Goal: Book appointment/travel/reservation

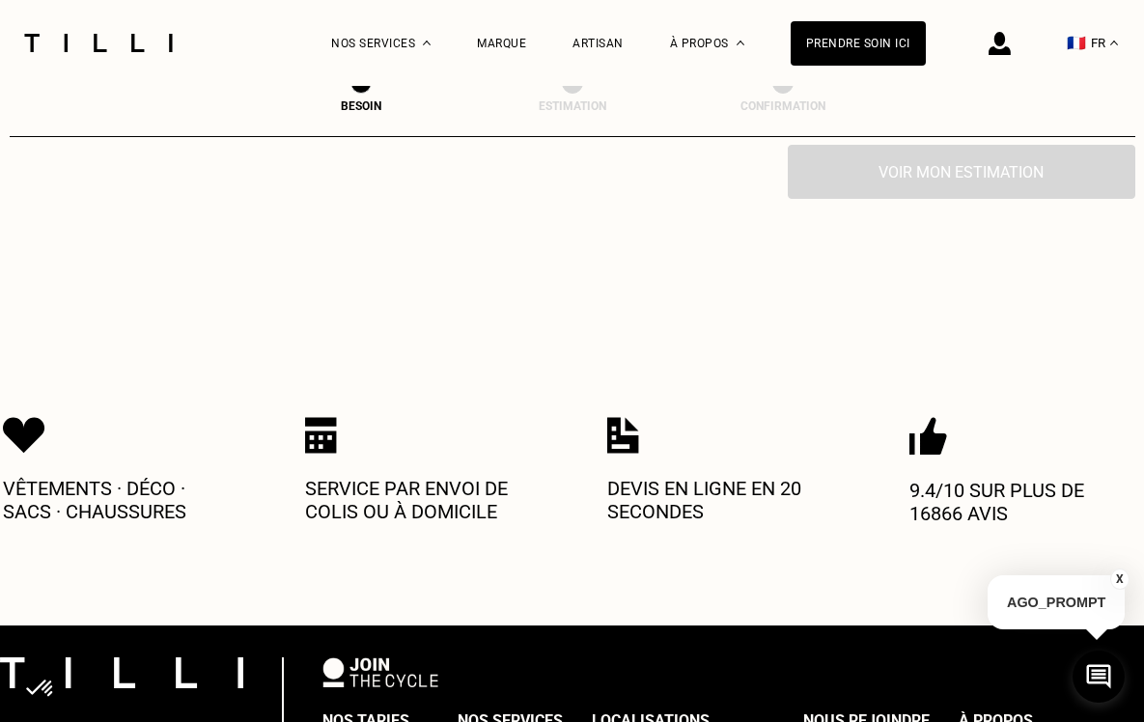
scroll to position [332, 0]
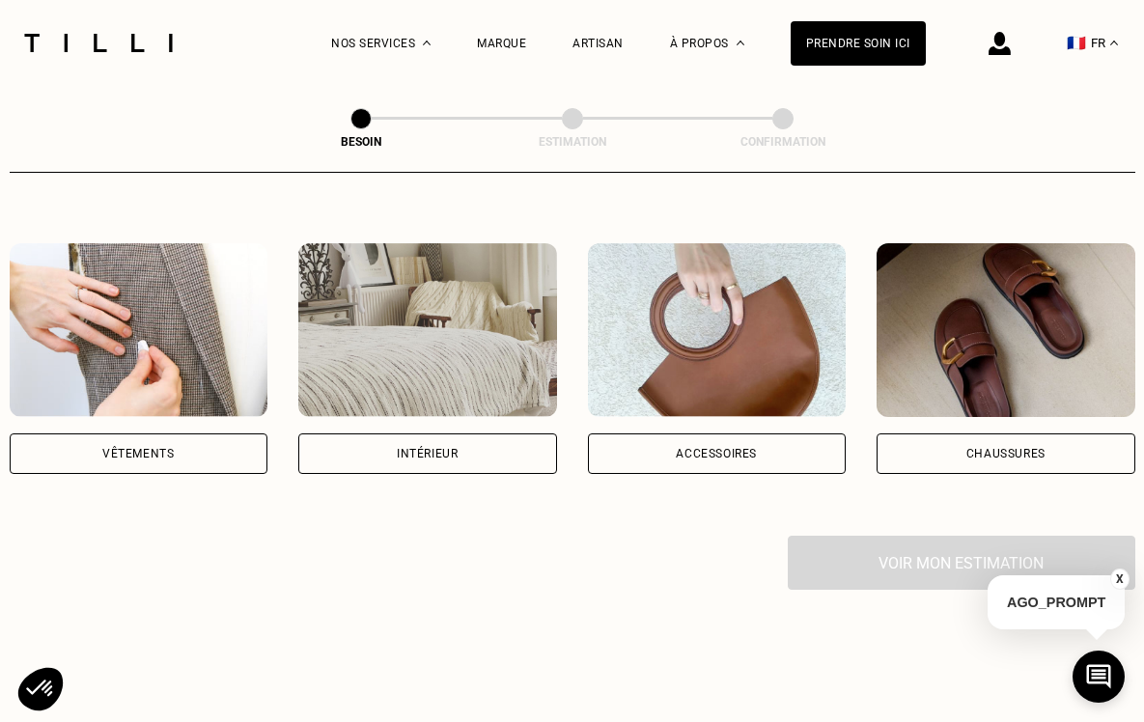
click at [172, 448] on div "Vêtements" at bounding box center [137, 454] width 71 height 12
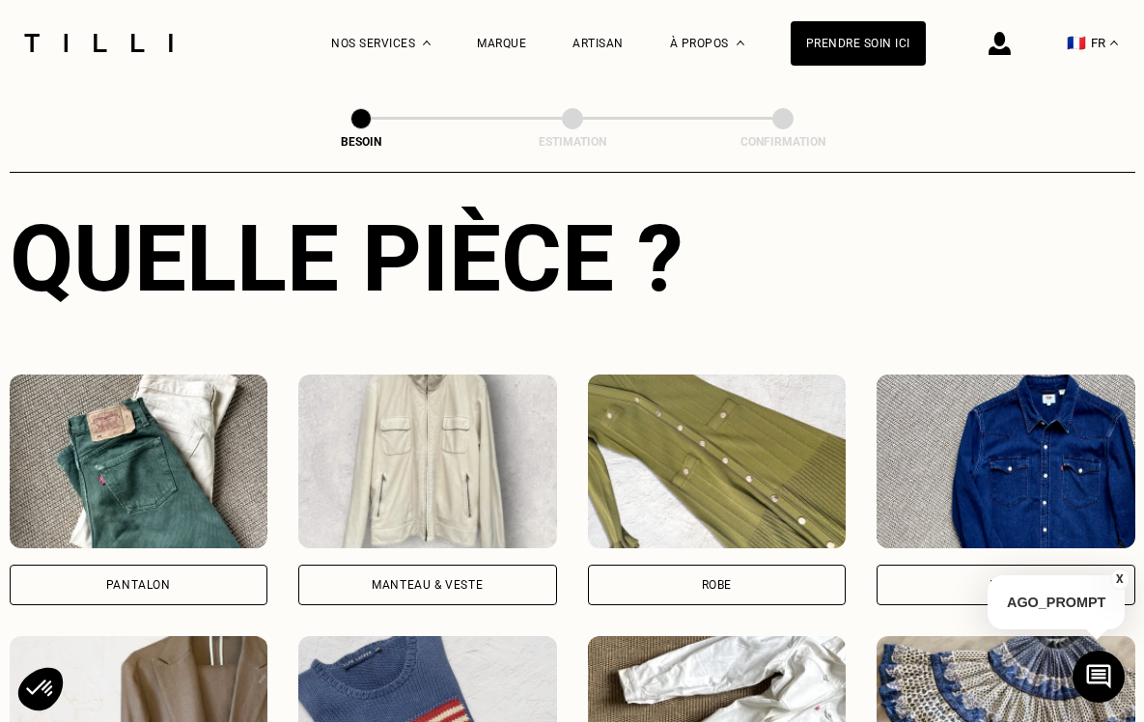
scroll to position [724, 0]
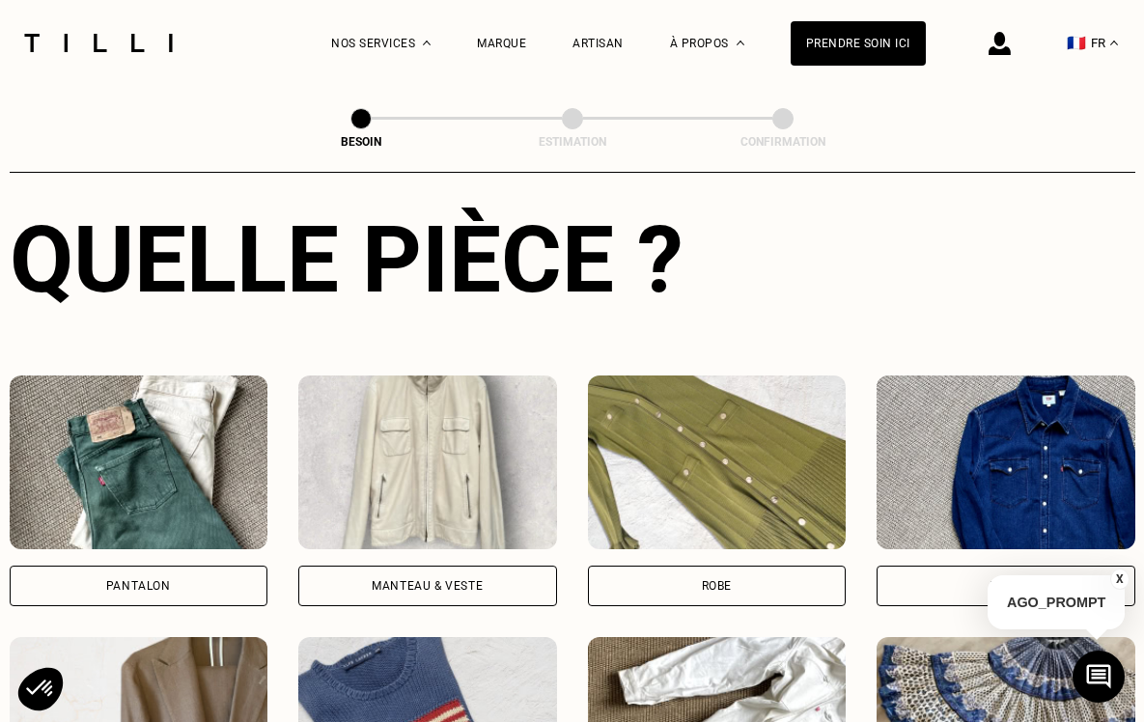
click at [711, 580] on div "Robe" at bounding box center [717, 586] width 30 height 12
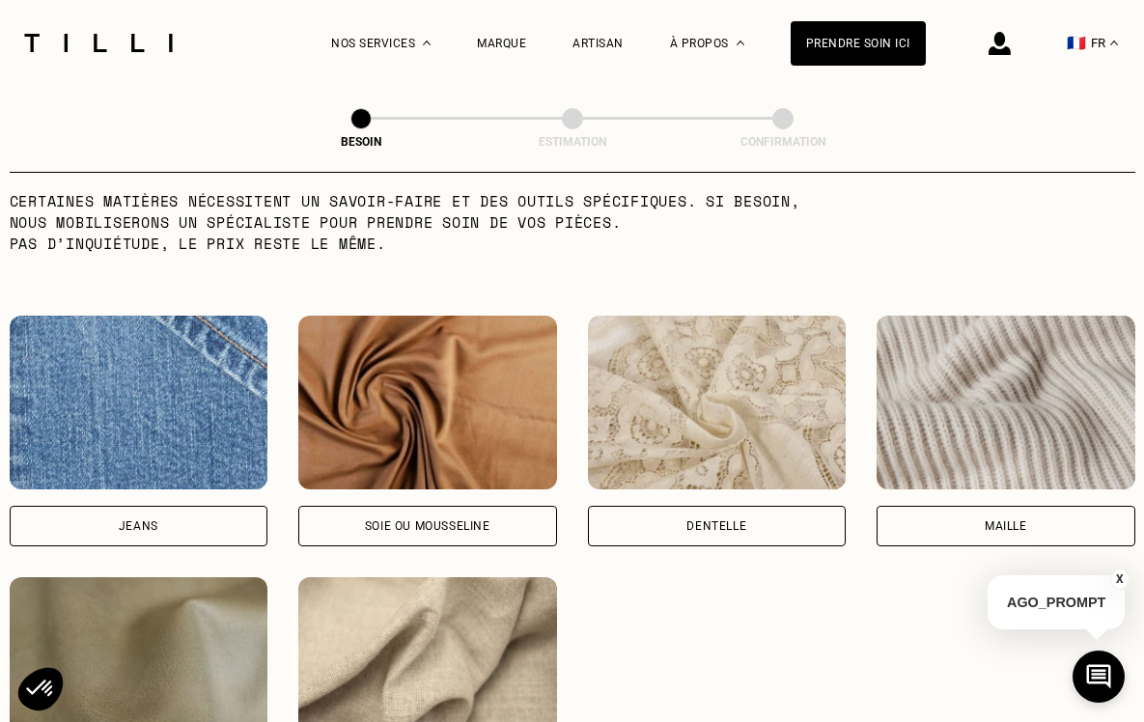
scroll to position [1963, 0]
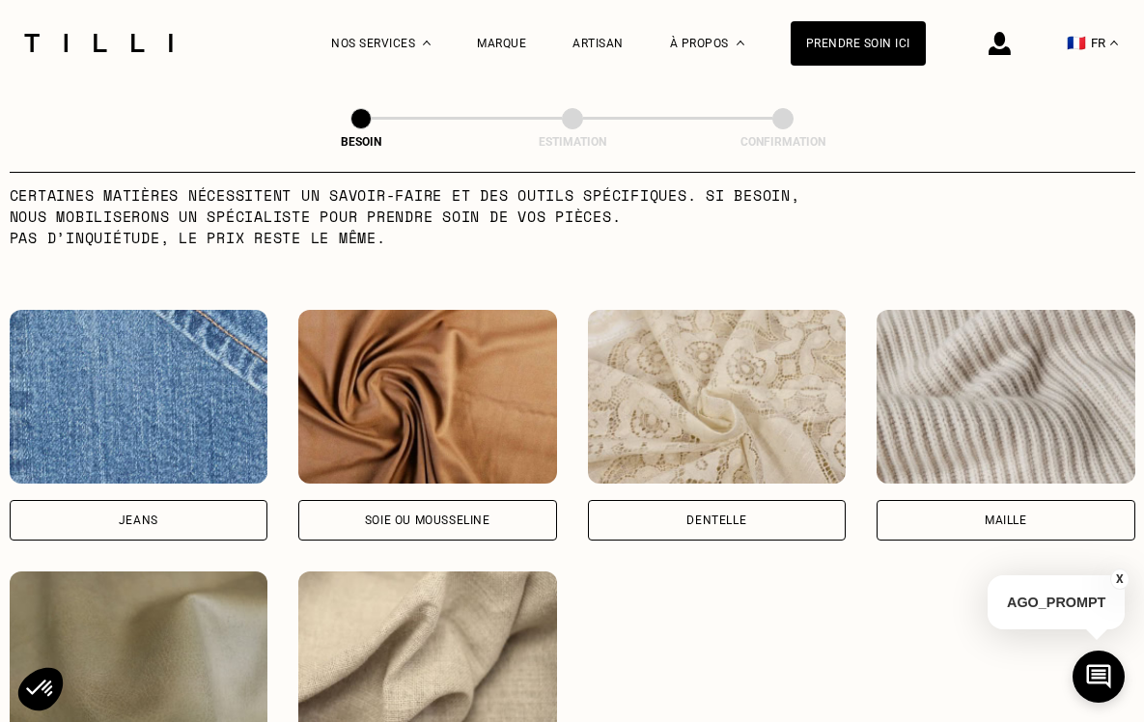
click at [438, 500] on div "Soie ou mousseline" at bounding box center [427, 520] width 259 height 41
select select "FR"
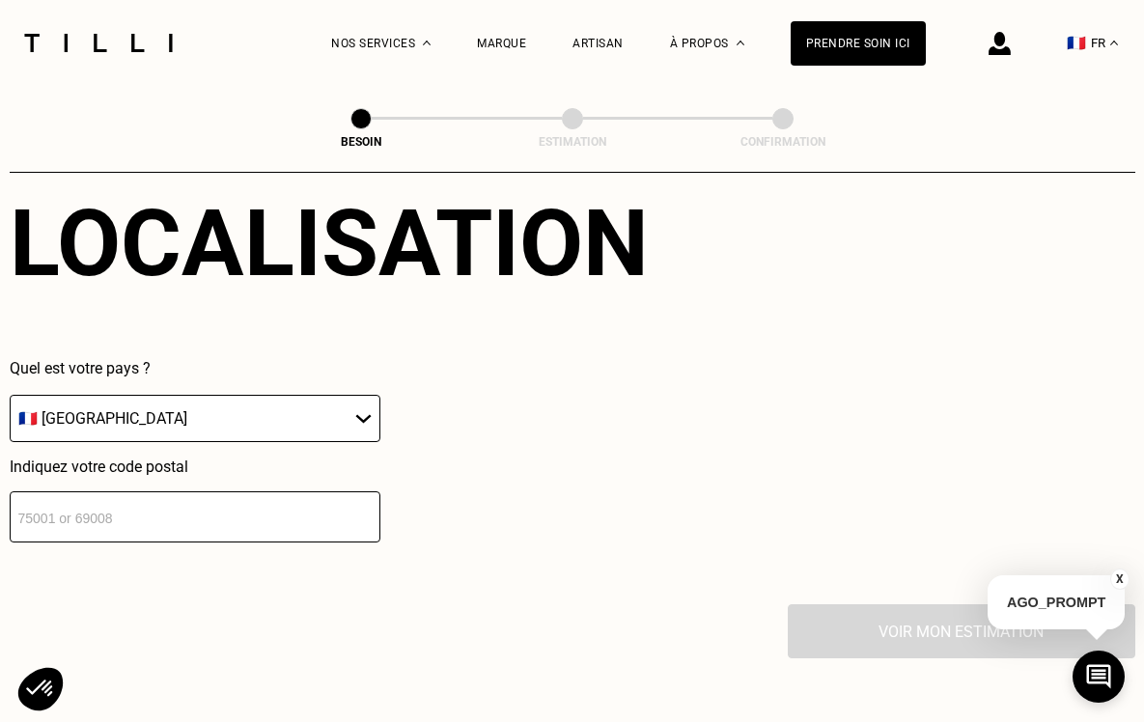
scroll to position [2864, 0]
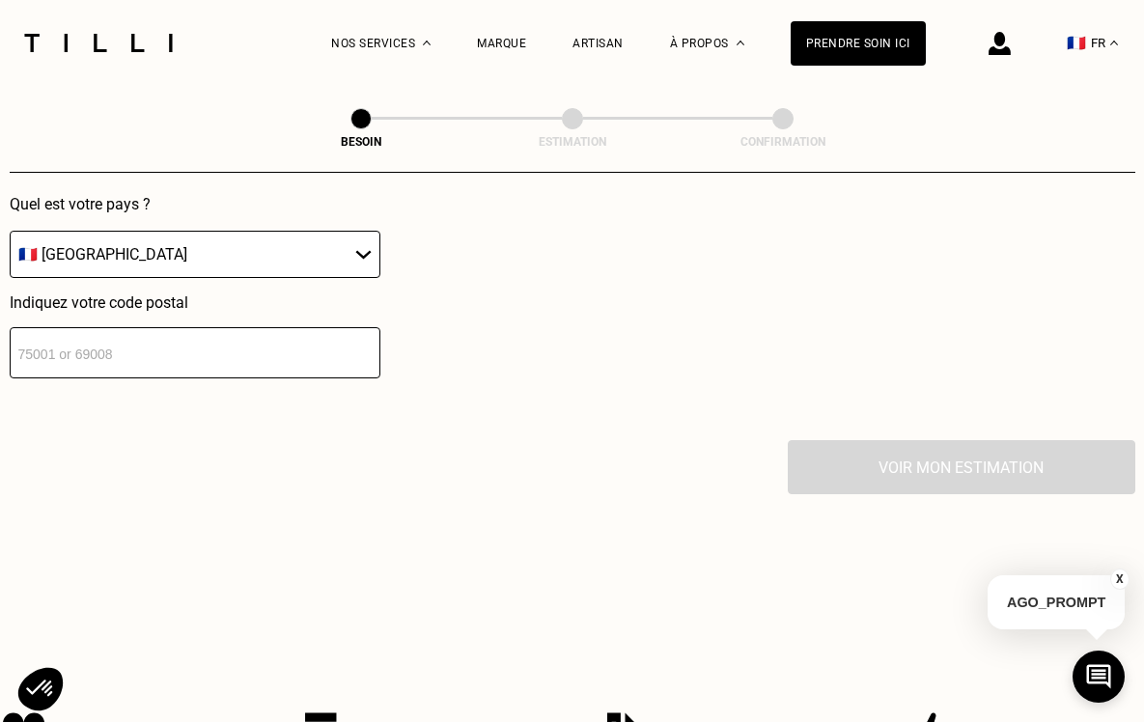
click at [135, 341] on input "number" at bounding box center [195, 352] width 371 height 51
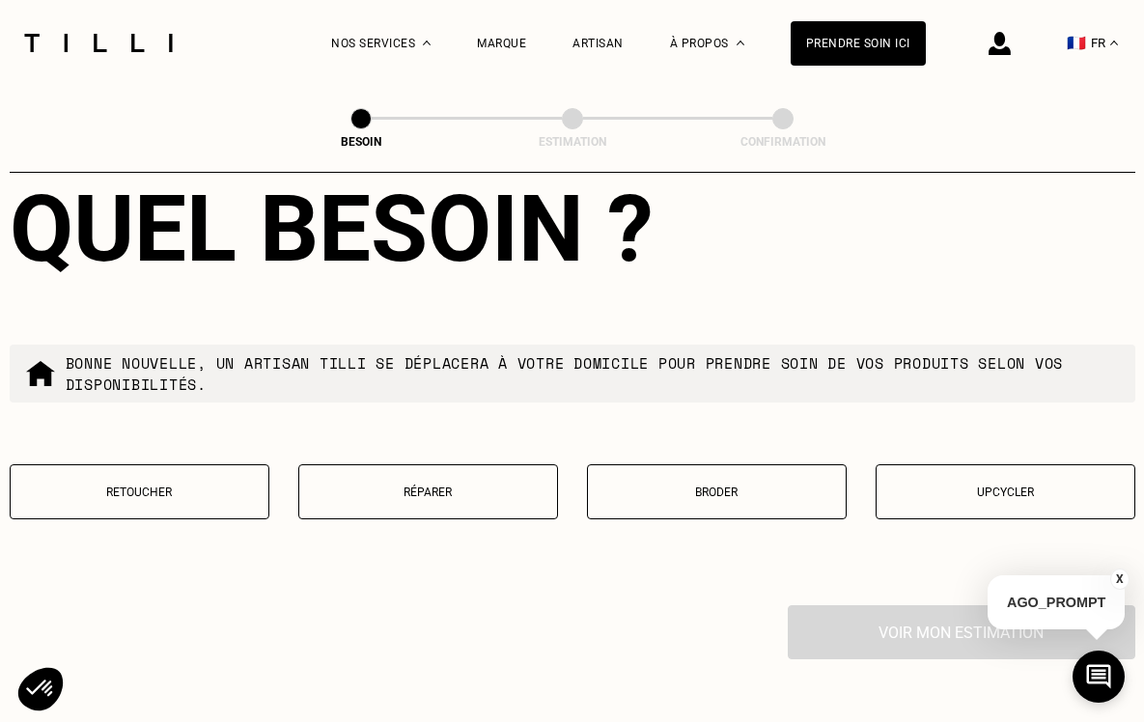
scroll to position [3195, 0]
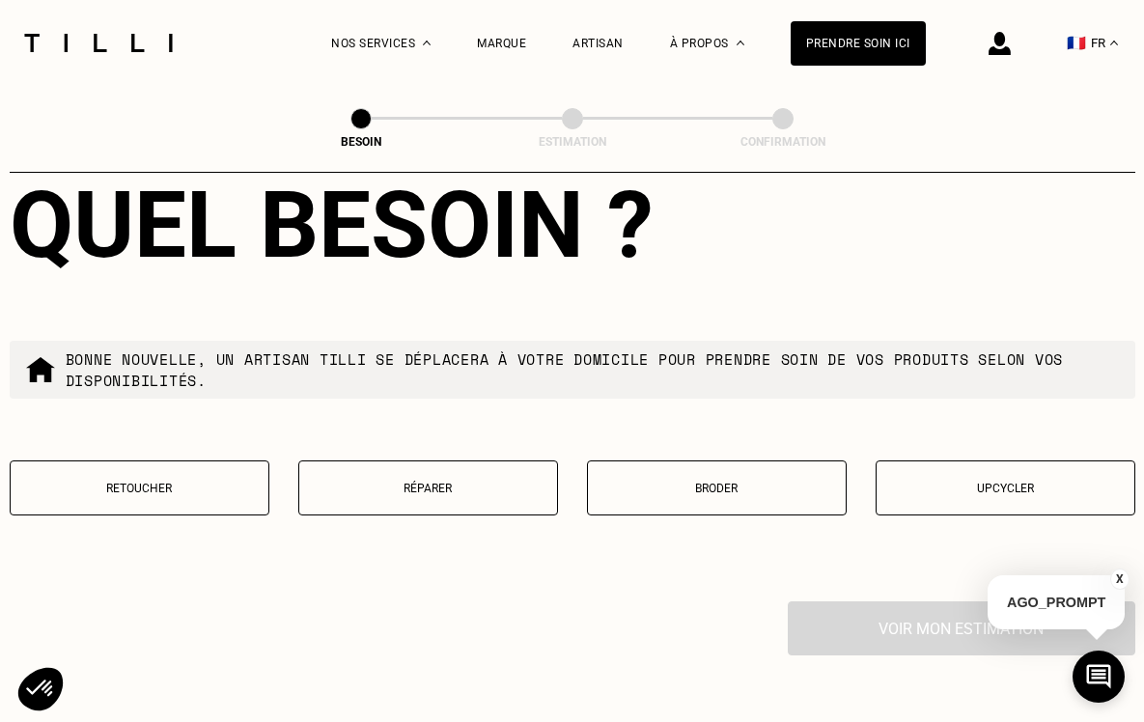
type input "44000"
click at [418, 482] on p "Réparer" at bounding box center [428, 489] width 239 height 14
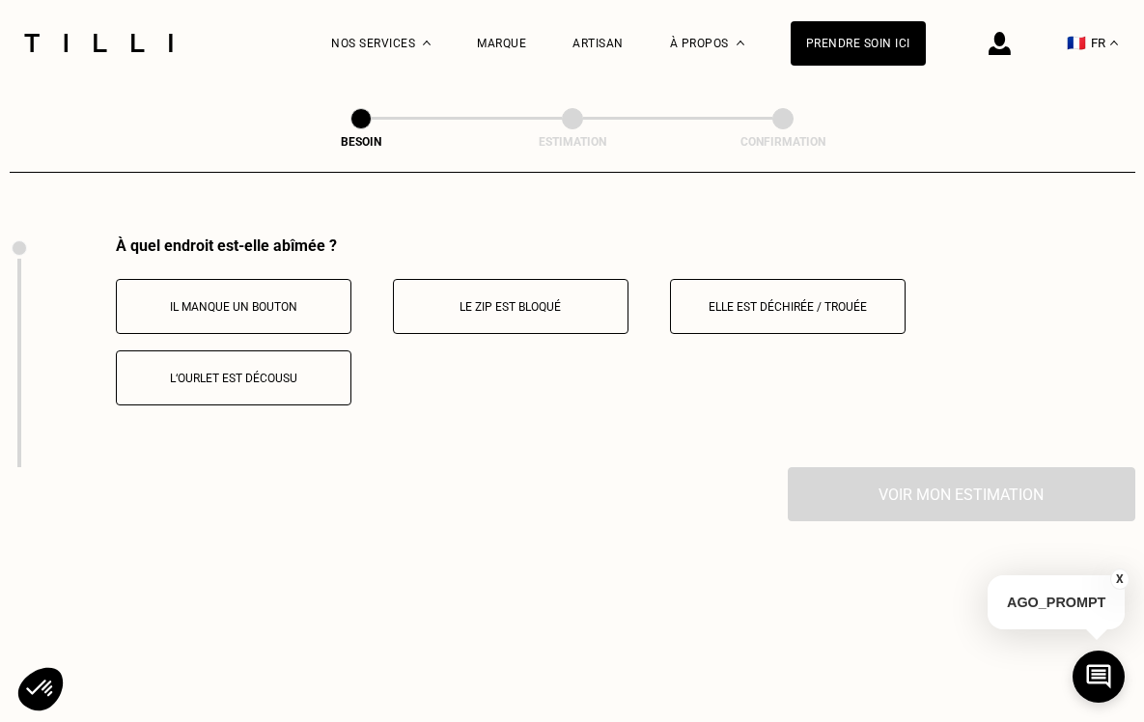
scroll to position [3561, 0]
click at [543, 305] on button "Le zip est bloqué" at bounding box center [511, 305] width 236 height 55
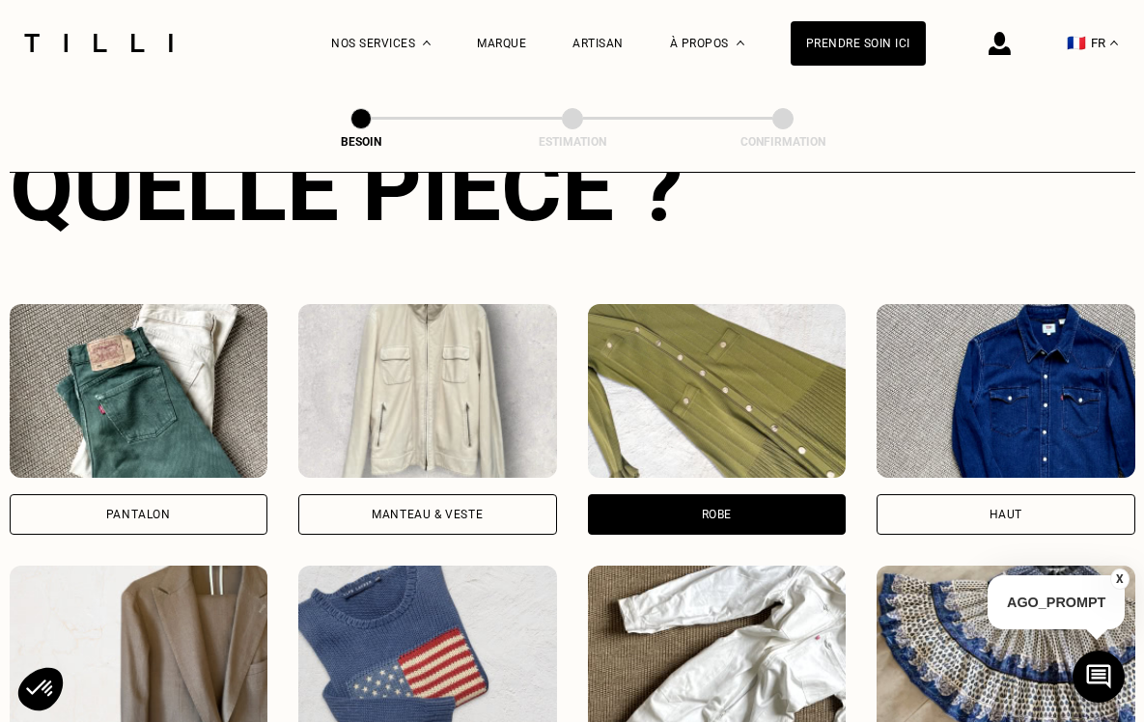
scroll to position [0, 0]
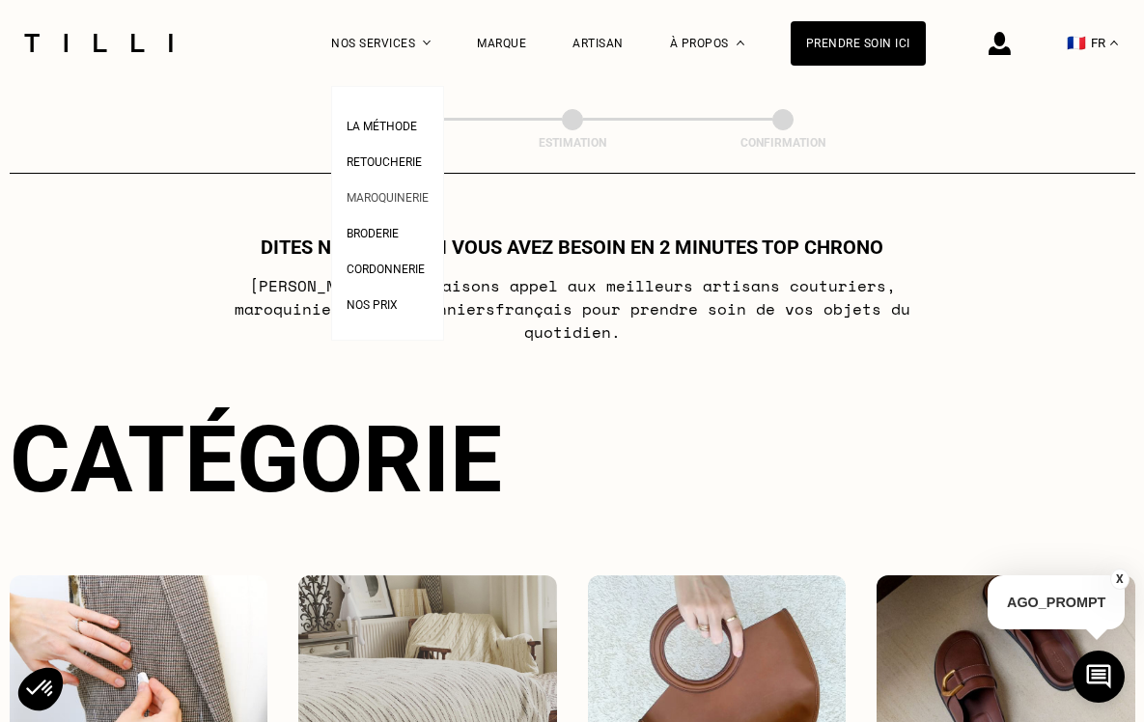
click at [395, 196] on span "Maroquinerie" at bounding box center [388, 198] width 82 height 14
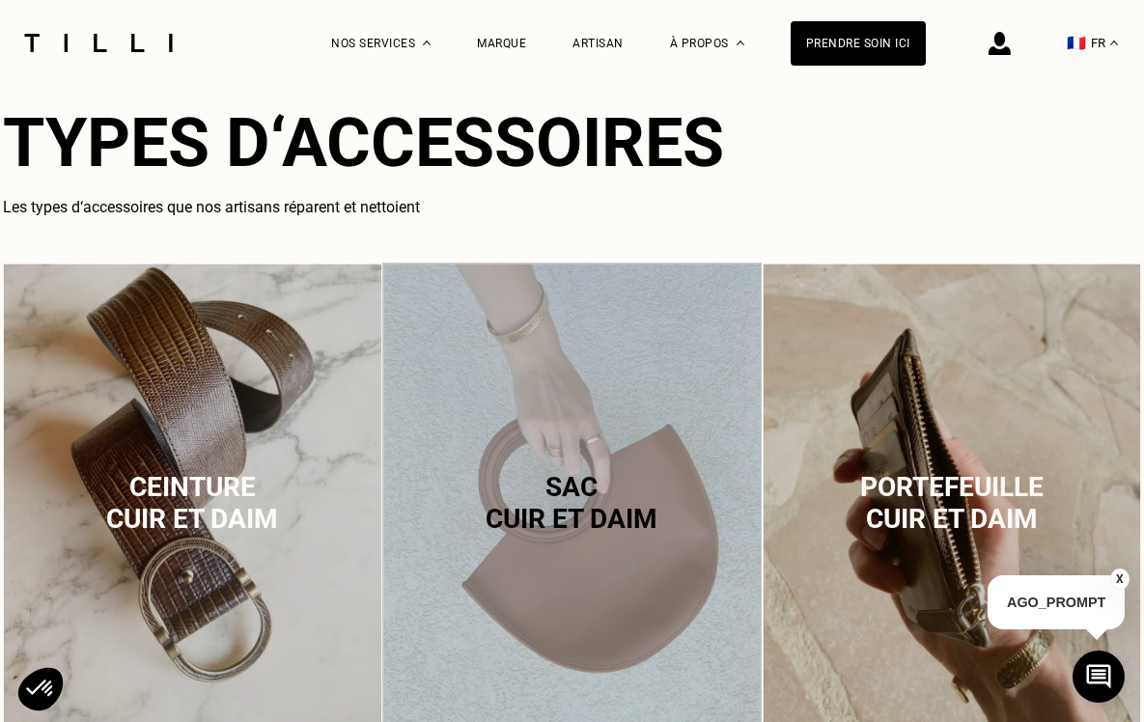
scroll to position [1178, 0]
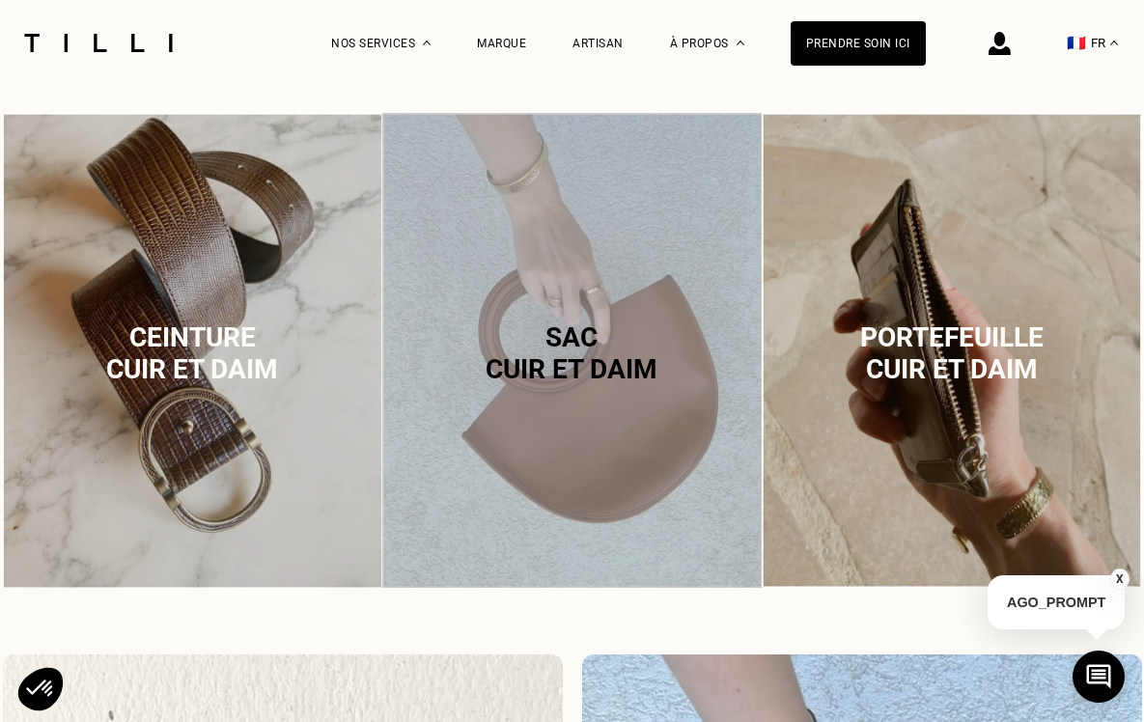
click at [604, 295] on div "Sac cuir et daim" at bounding box center [572, 353] width 380 height 480
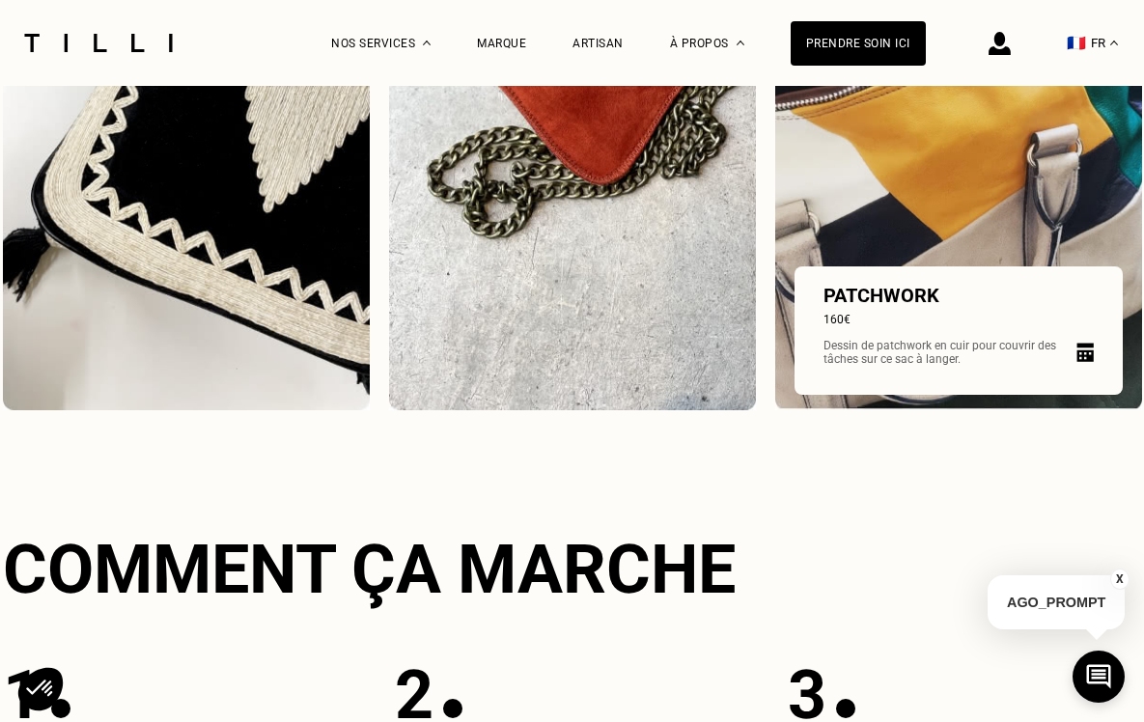
scroll to position [2967, 0]
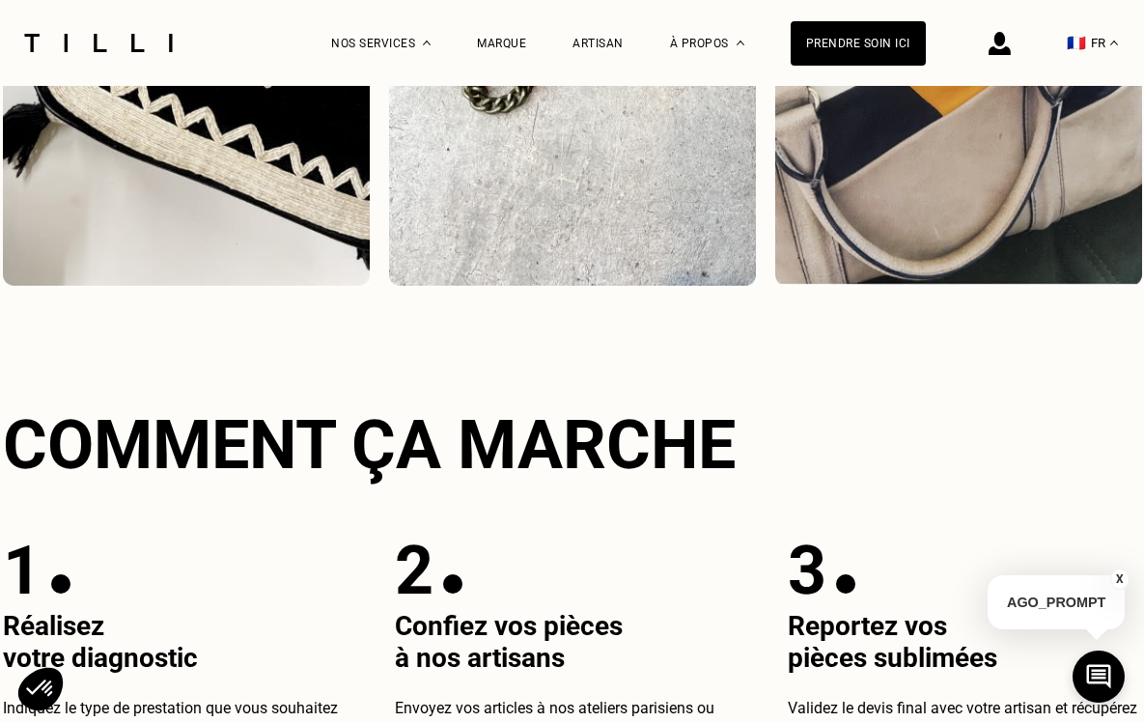
click at [1117, 579] on button "X" at bounding box center [1120, 579] width 19 height 21
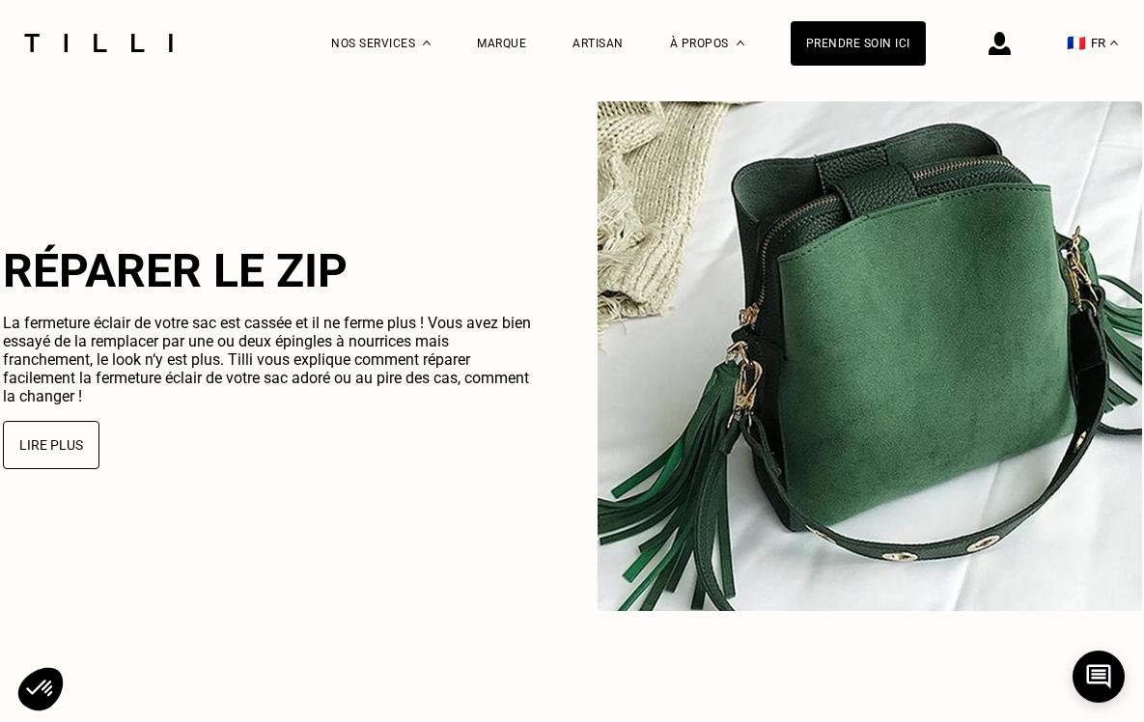
scroll to position [5011, 0]
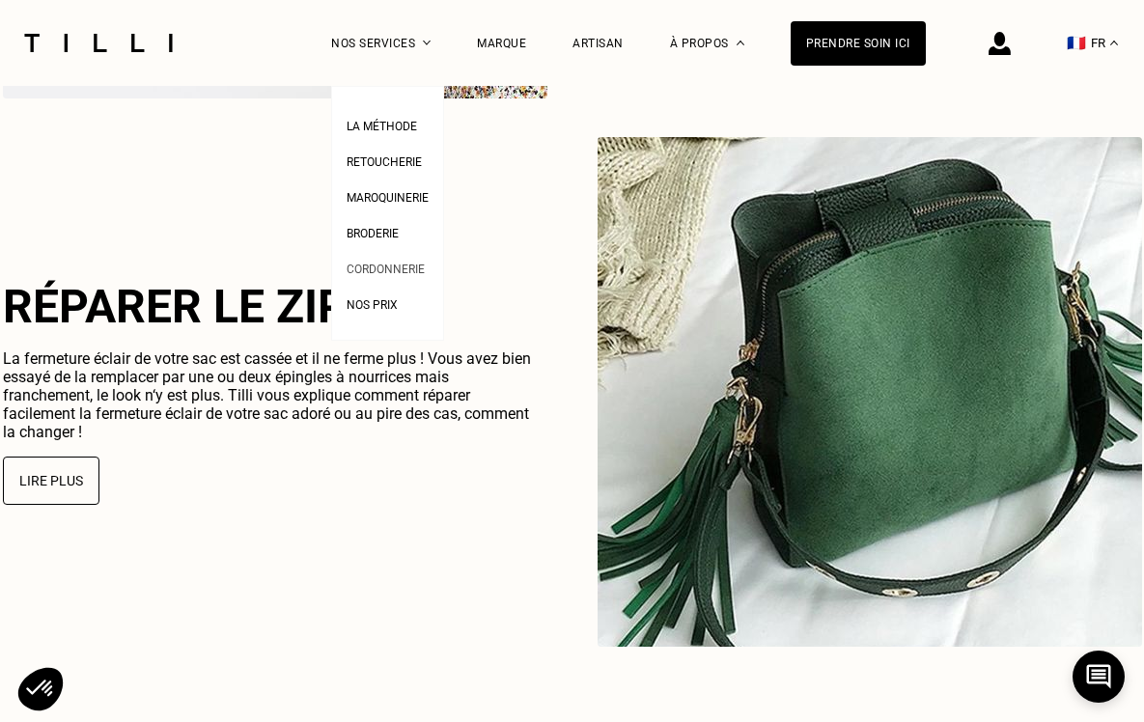
click at [383, 270] on span "Cordonnerie" at bounding box center [386, 270] width 78 height 14
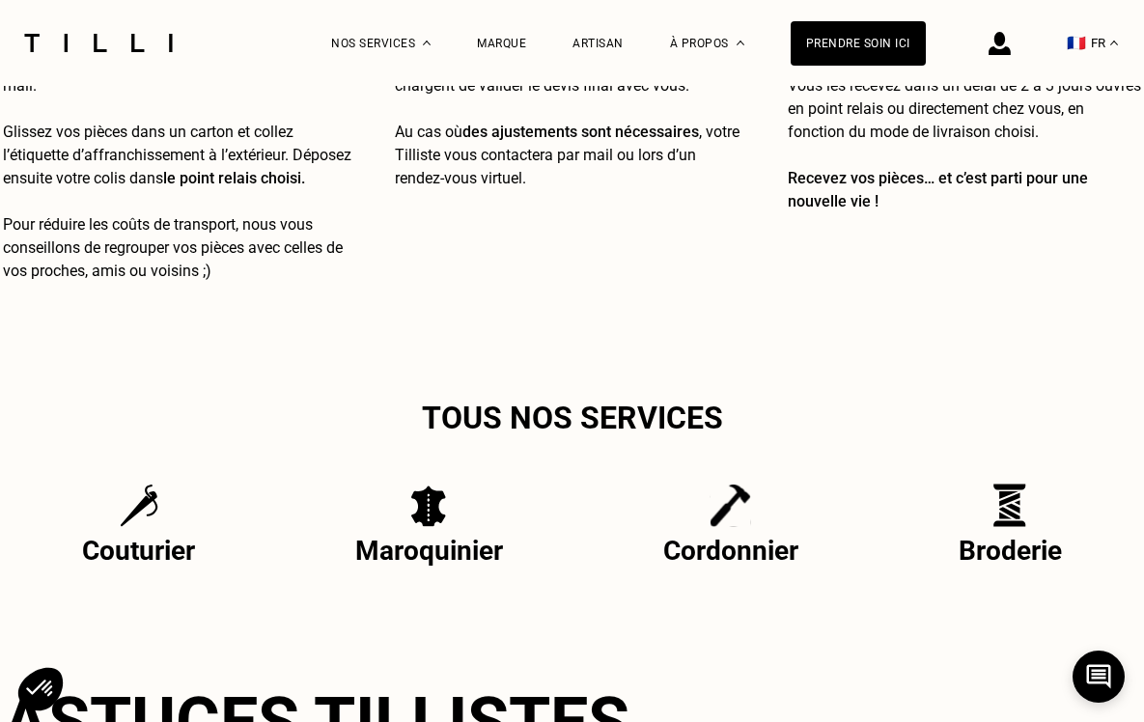
scroll to position [3337, 0]
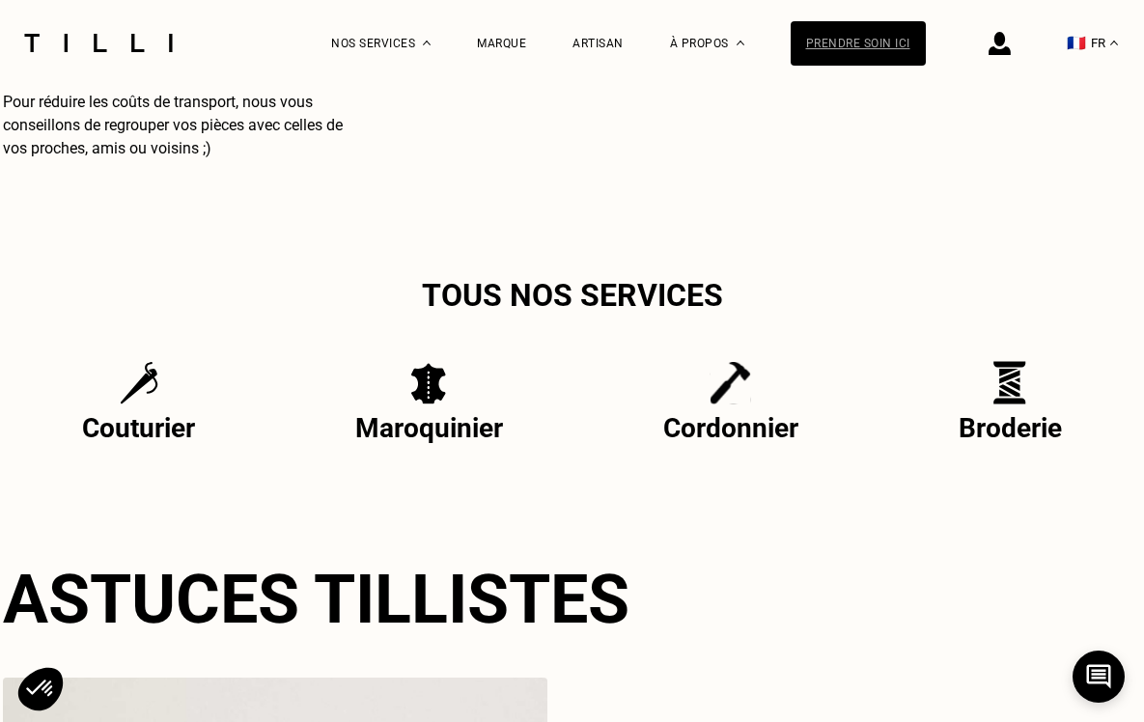
click at [878, 36] on div "Prendre soin ici" at bounding box center [858, 43] width 135 height 44
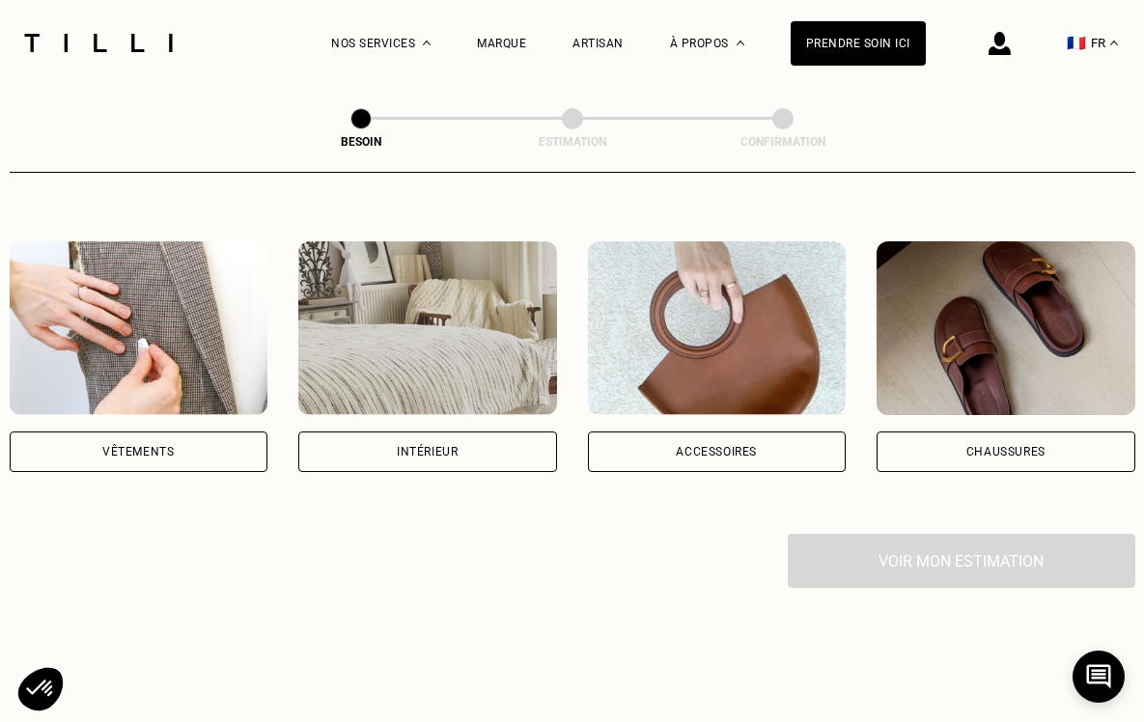
scroll to position [323, 0]
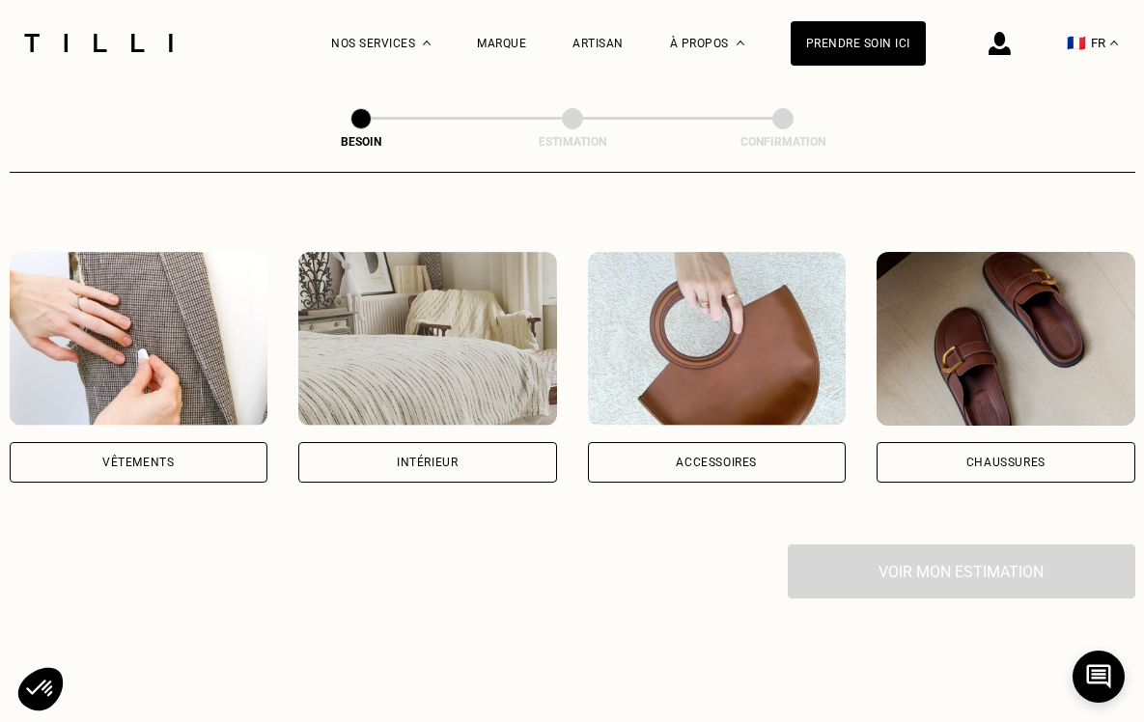
click at [733, 457] on div "Accessoires" at bounding box center [716, 463] width 81 height 12
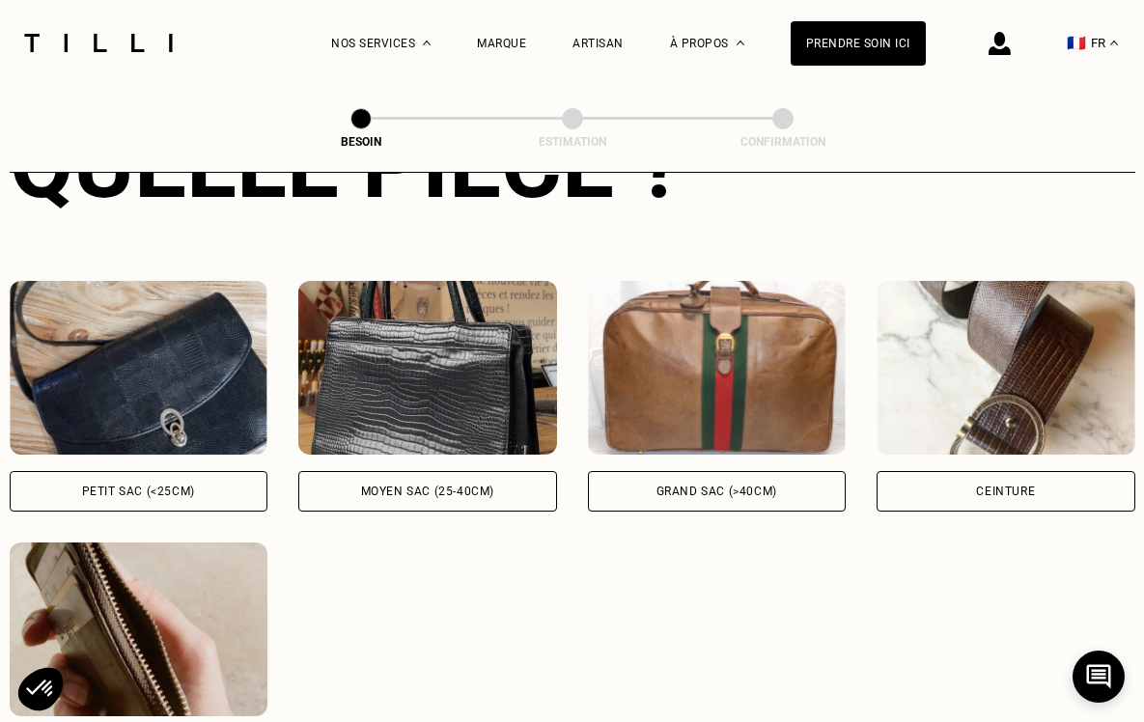
scroll to position [822, 0]
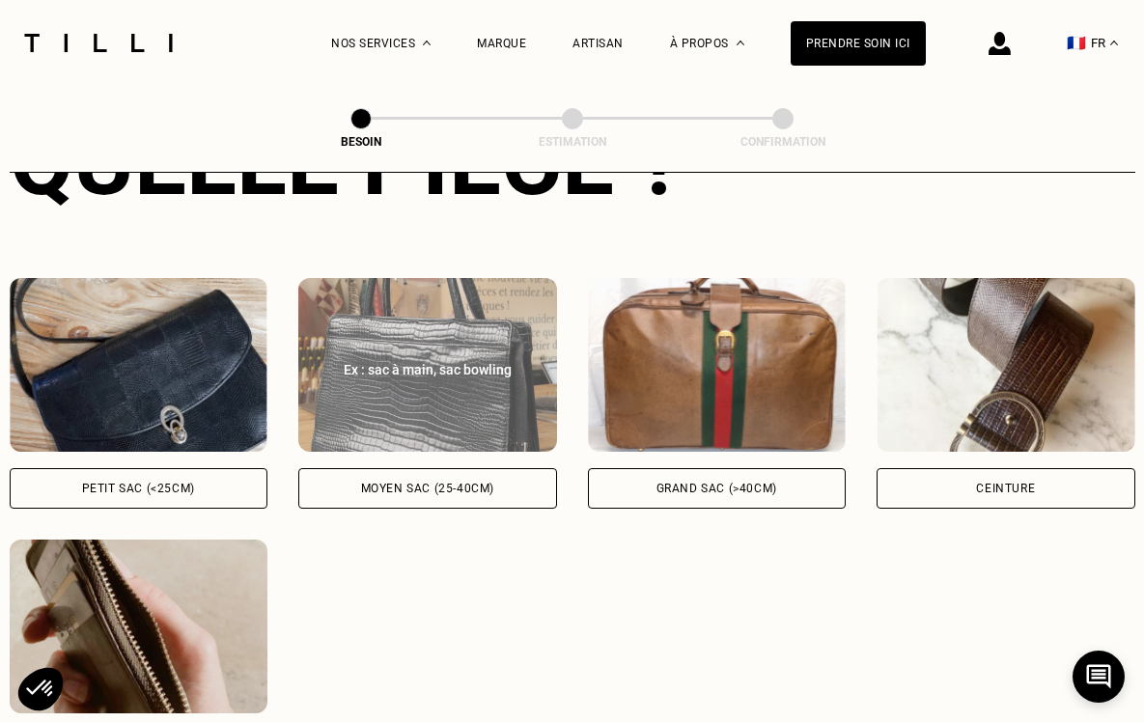
click at [473, 376] on img at bounding box center [427, 365] width 259 height 174
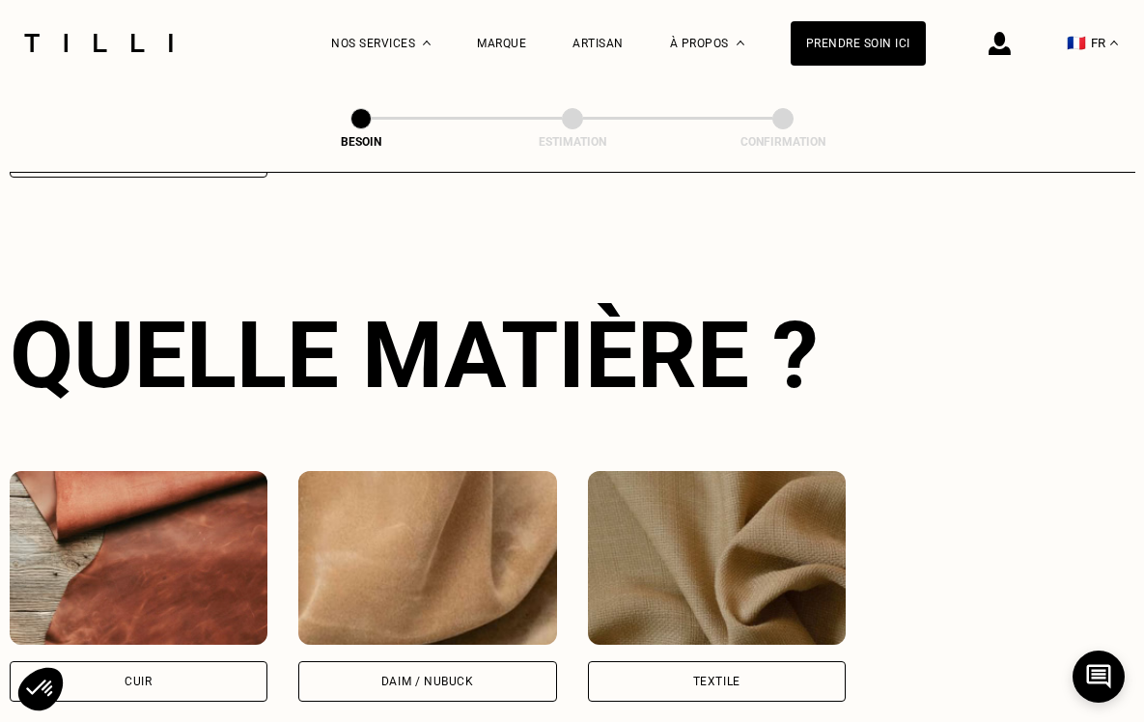
scroll to position [1415, 0]
click at [658, 556] on img at bounding box center [717, 558] width 259 height 174
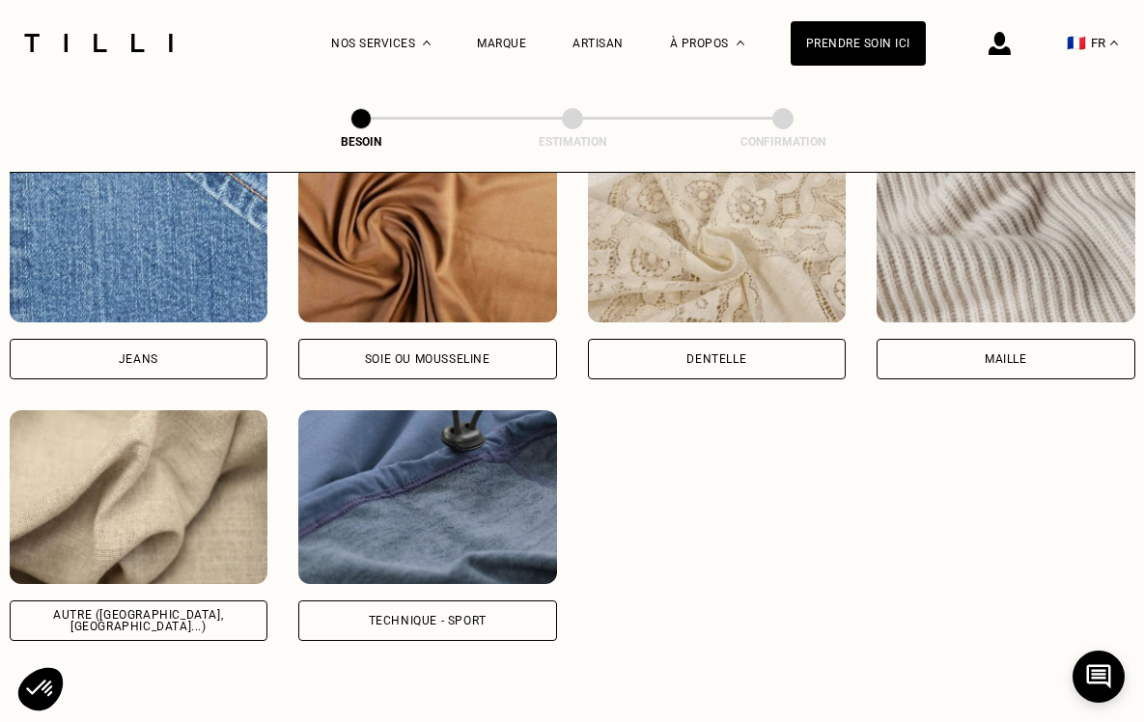
scroll to position [2266, 0]
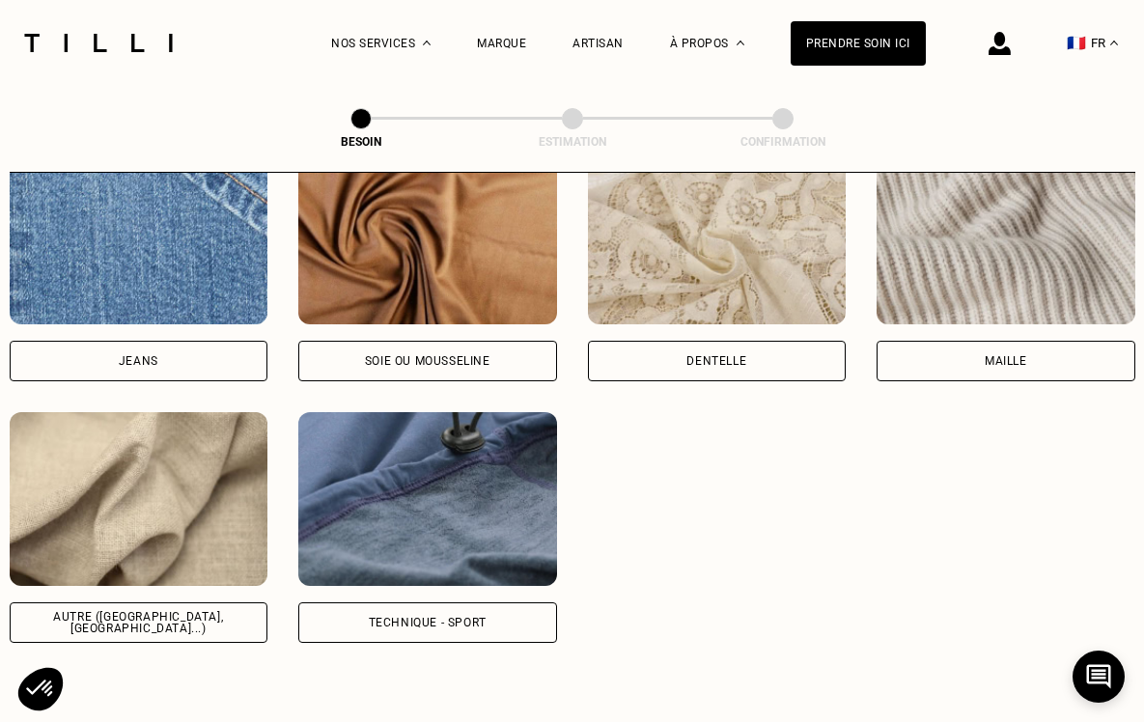
click at [139, 462] on img at bounding box center [139, 499] width 259 height 174
select select "FR"
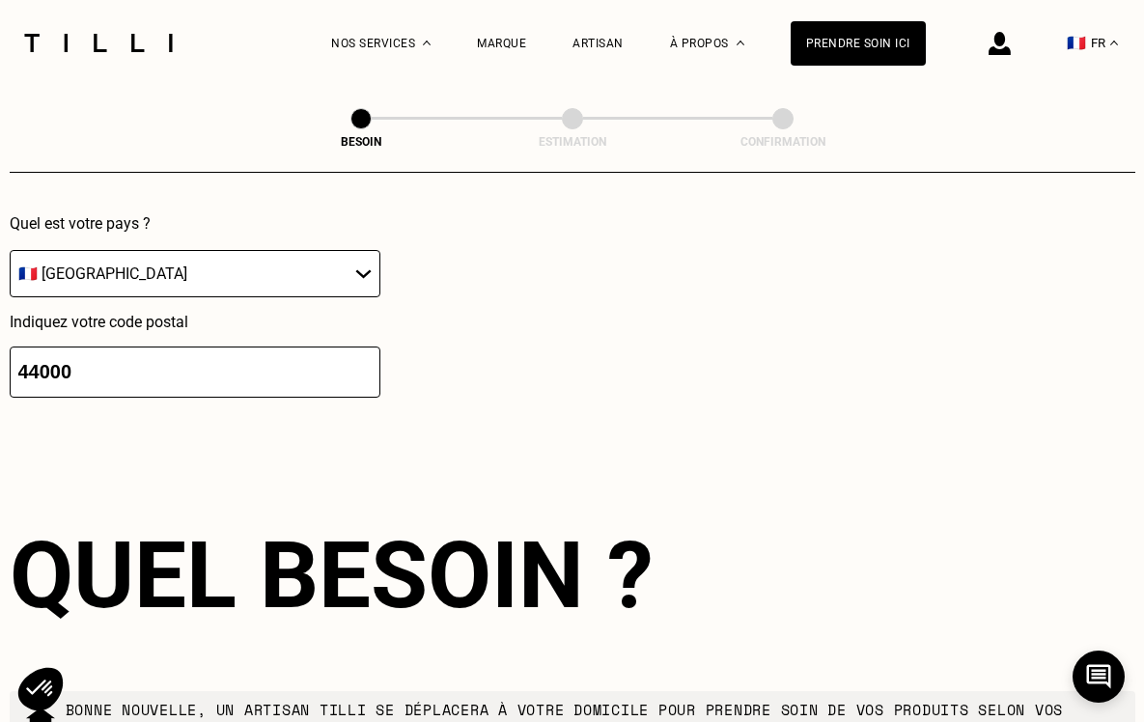
scroll to position [3075, 0]
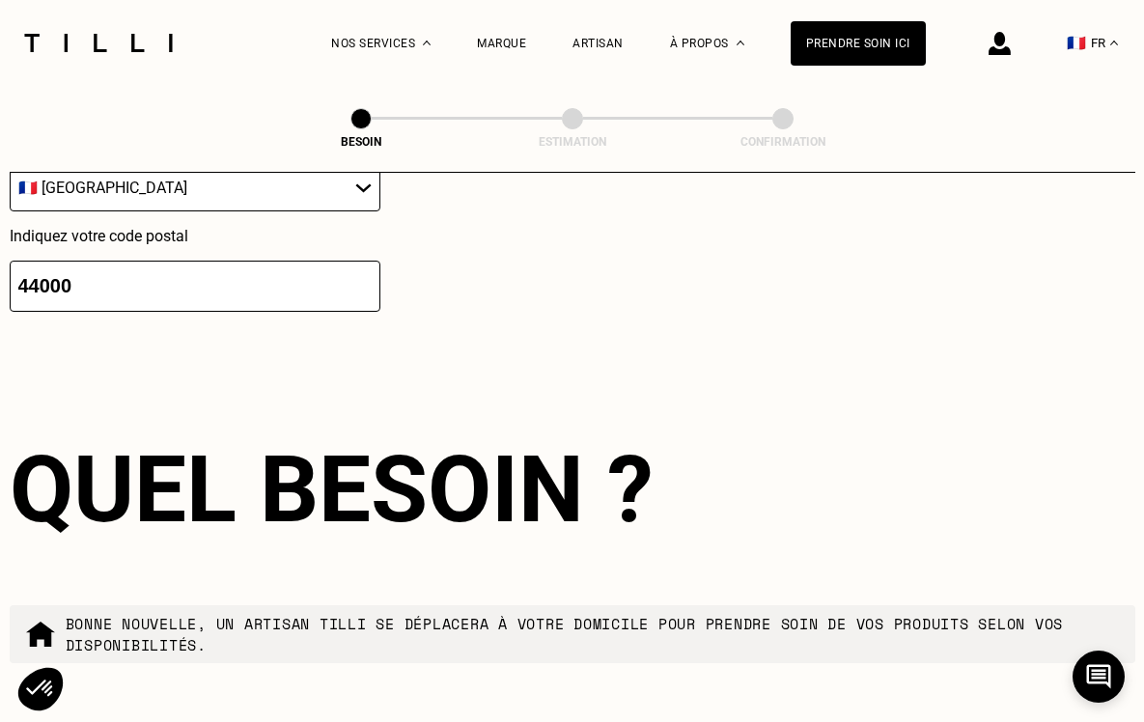
drag, startPoint x: 42, startPoint y: 263, endPoint x: 146, endPoint y: 270, distance: 103.6
click at [127, 267] on input "44000" at bounding box center [195, 286] width 371 height 51
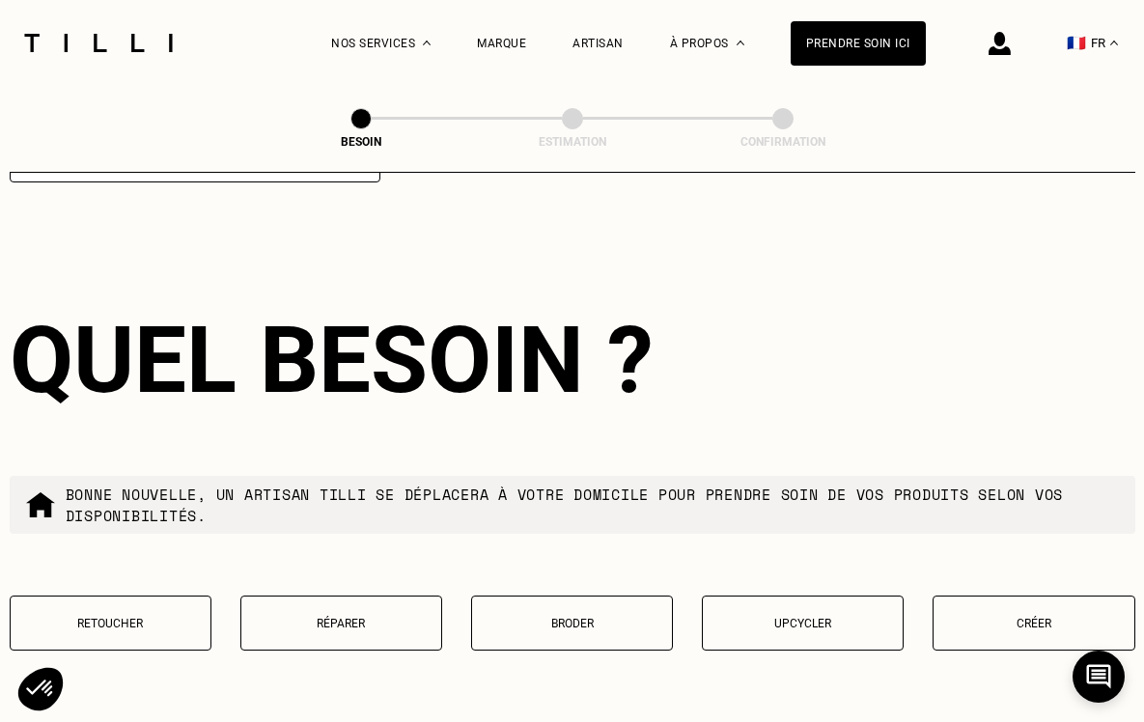
scroll to position [3208, 0]
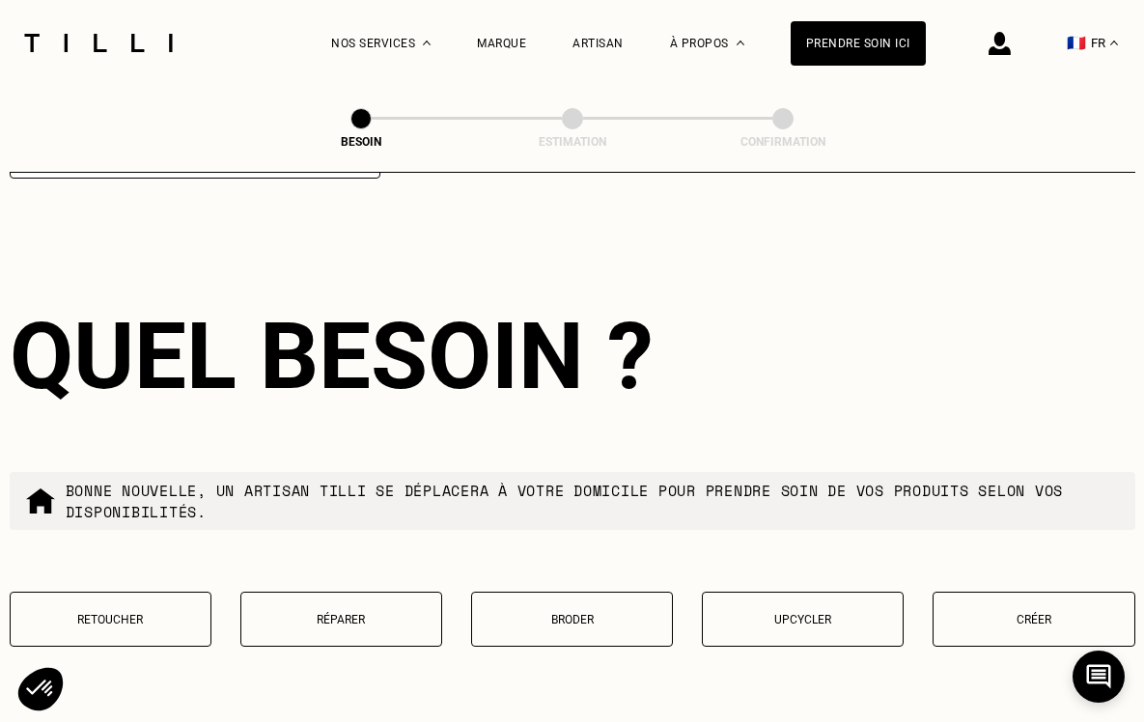
type input "44230"
click at [378, 613] on p "Réparer" at bounding box center [341, 620] width 181 height 14
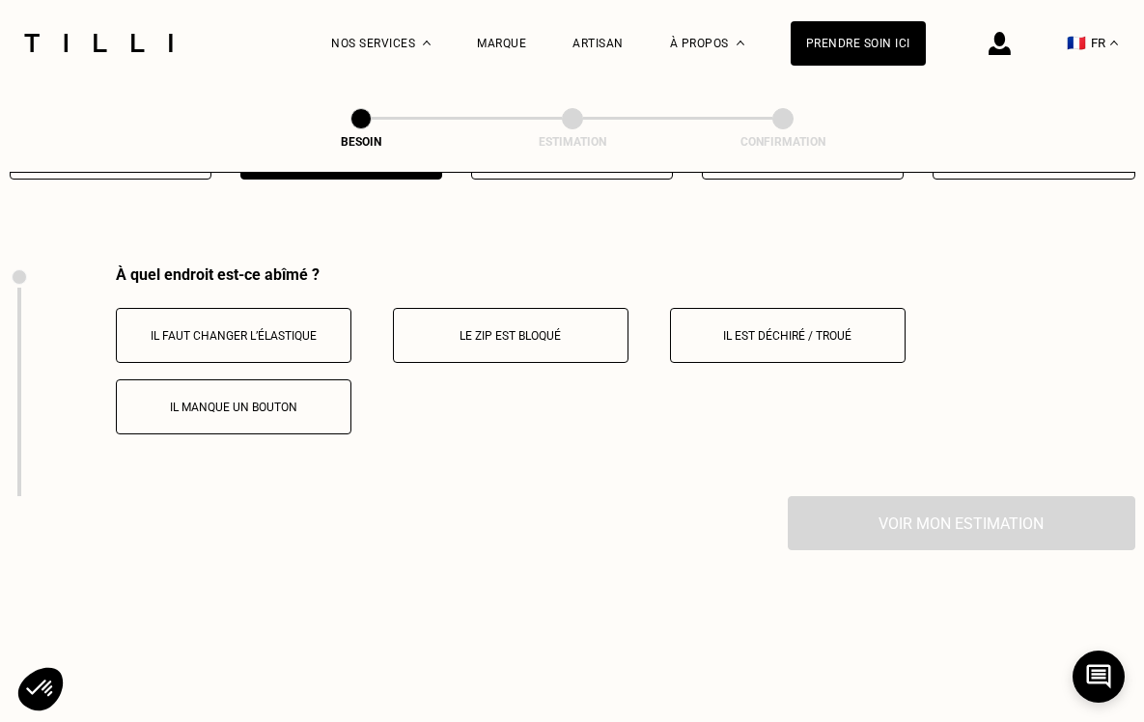
scroll to position [3702, 0]
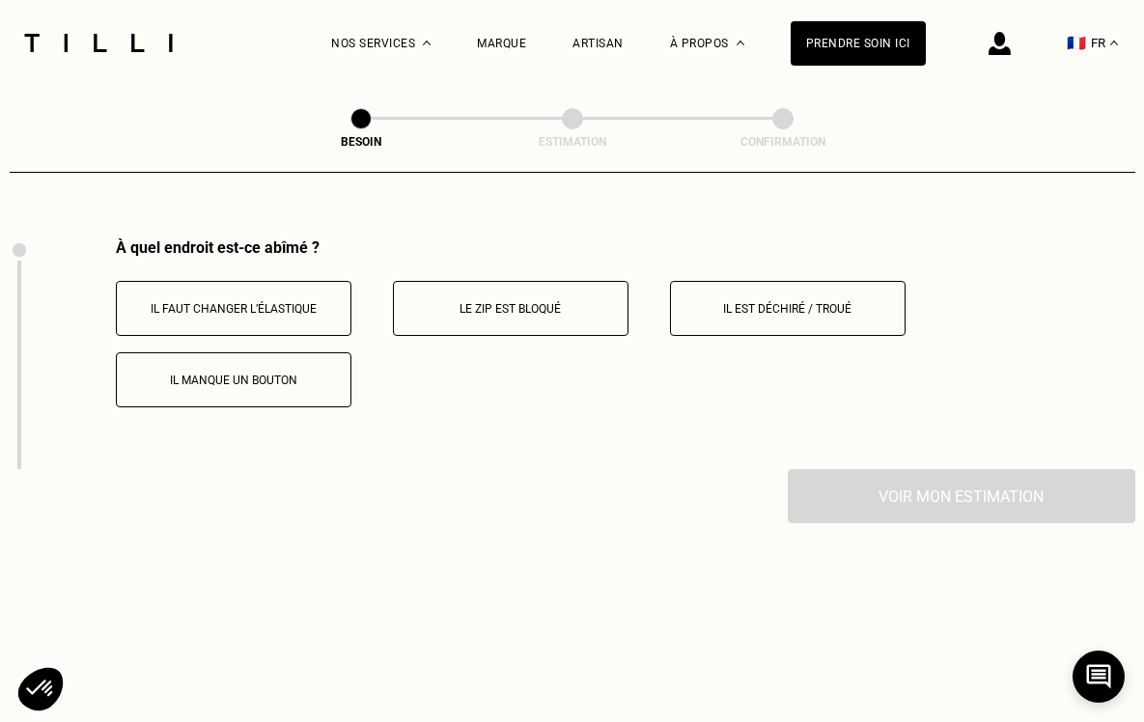
click at [289, 374] on p "Il manque un bouton" at bounding box center [234, 381] width 214 height 14
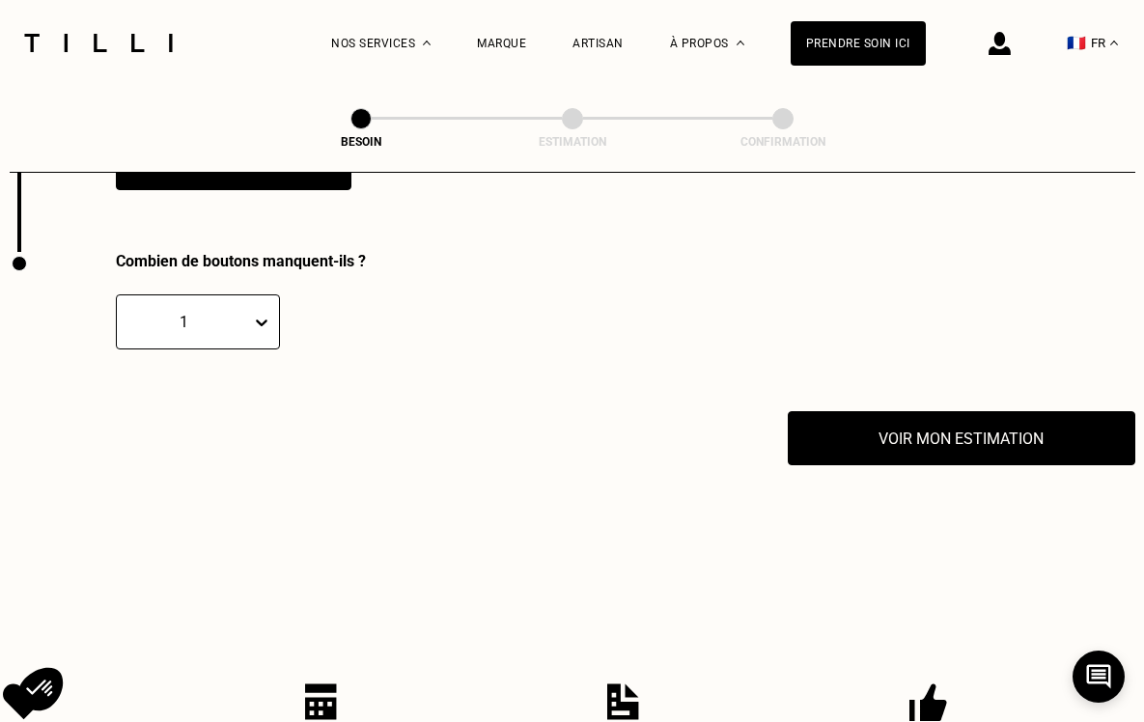
scroll to position [3933, 0]
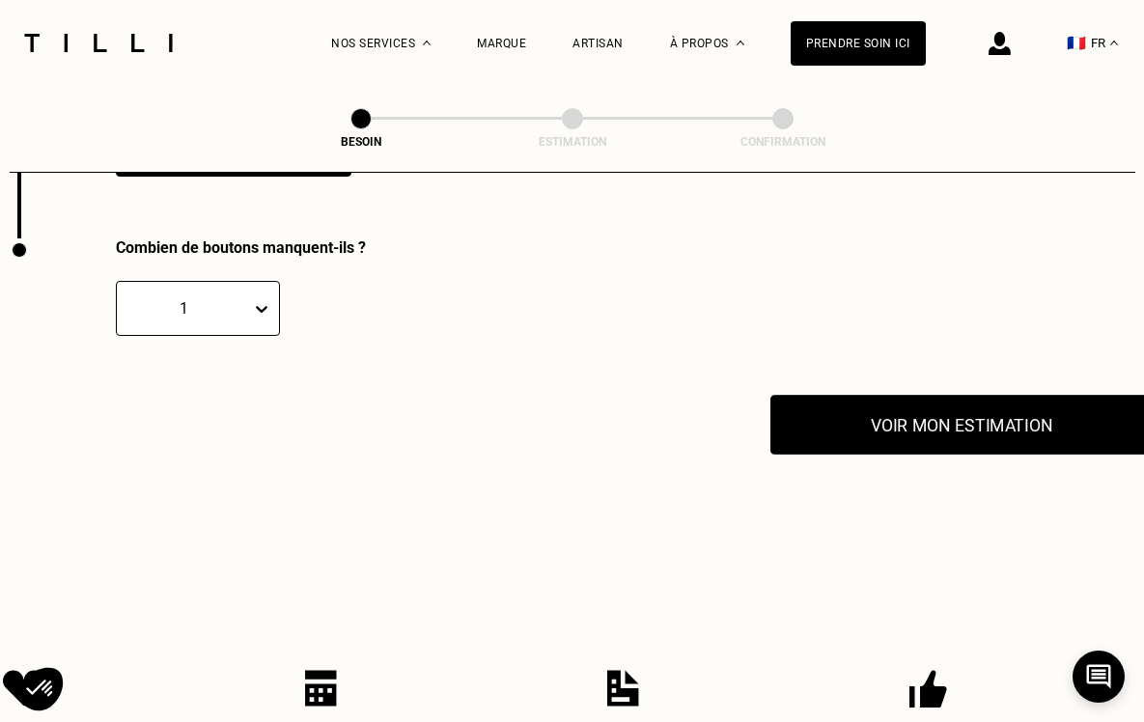
click at [1027, 405] on button "Voir mon estimation" at bounding box center [962, 425] width 382 height 60
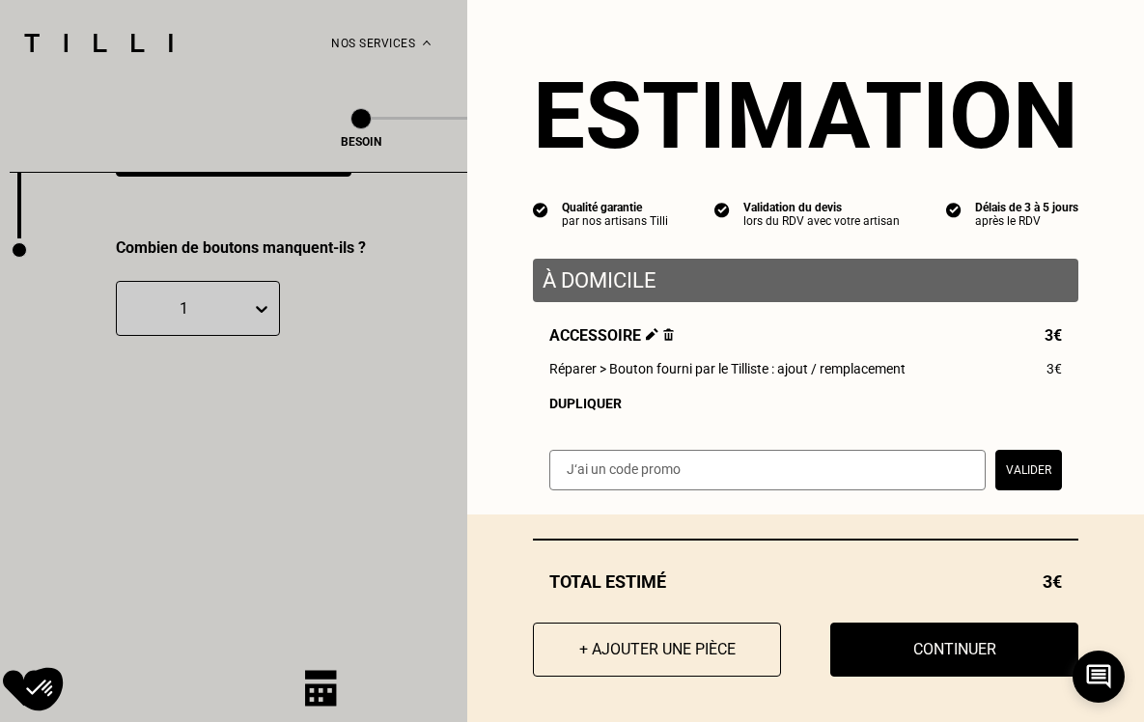
scroll to position [4, 0]
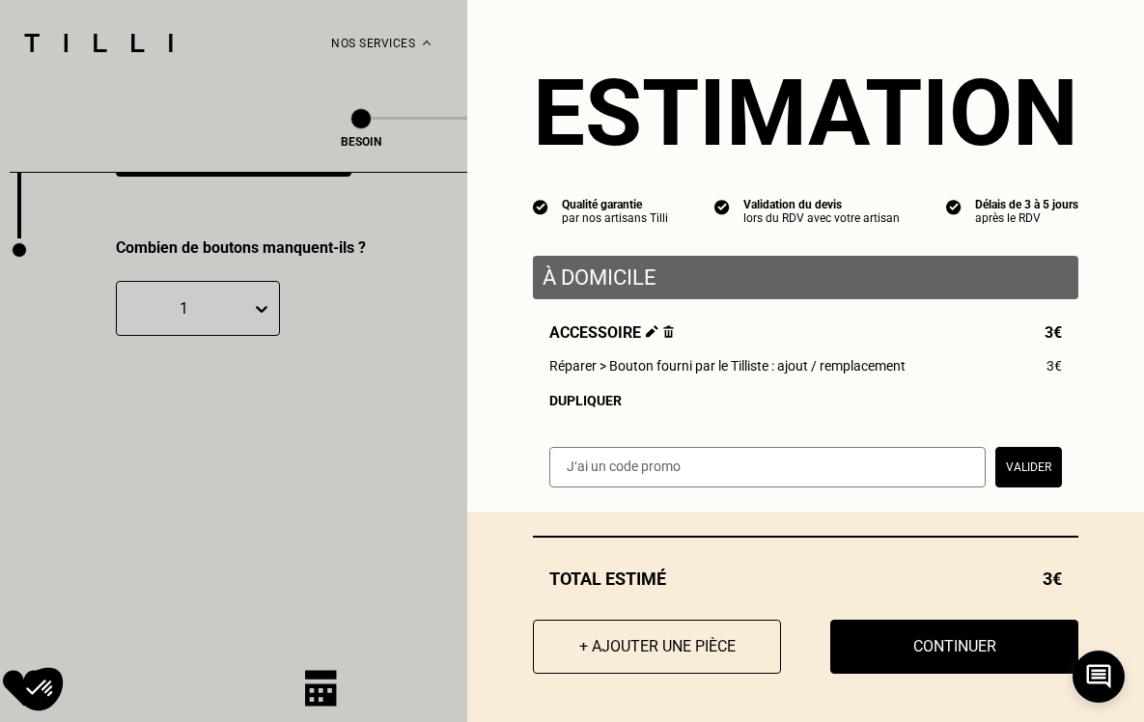
click at [668, 335] on img at bounding box center [668, 331] width 11 height 13
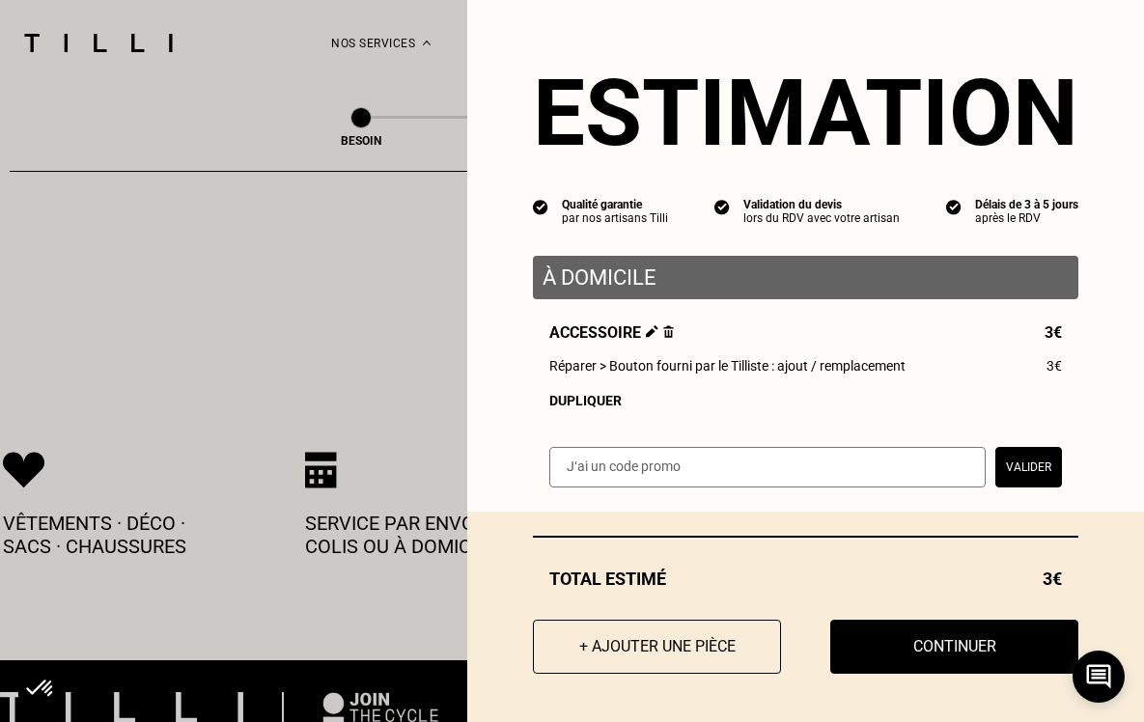
scroll to position [4152, 0]
click at [670, 336] on img at bounding box center [668, 331] width 11 height 13
